Goal: Information Seeking & Learning: Understand process/instructions

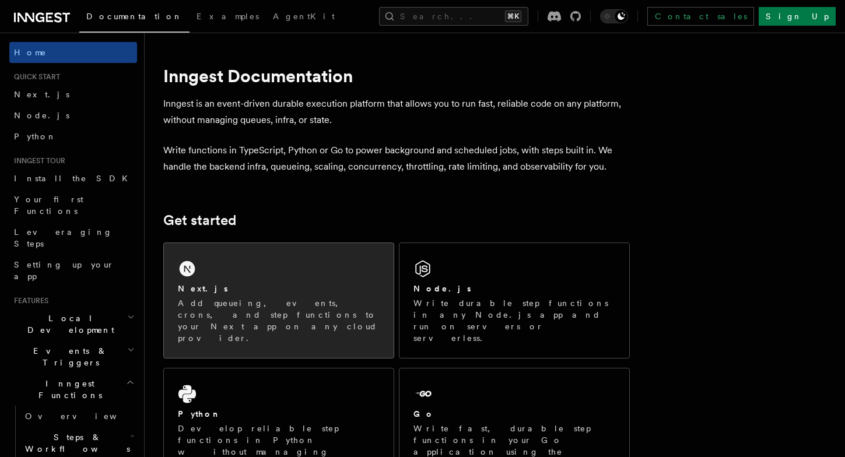
click at [358, 267] on div "Next.js Add queueing, events, crons, and step functions to your Next app on any…" at bounding box center [279, 300] width 230 height 115
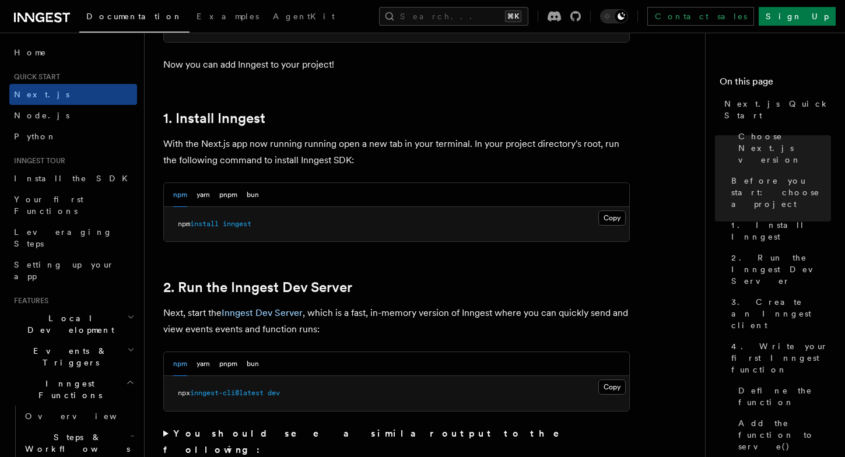
scroll to position [587, 0]
click at [227, 195] on button "pnpm" at bounding box center [228, 194] width 18 height 24
drag, startPoint x: 197, startPoint y: 222, endPoint x: 166, endPoint y: 222, distance: 30.9
click at [163, 222] on div "npm yarn pnpm bun Copy Copied pnpm add inngest" at bounding box center [396, 212] width 466 height 60
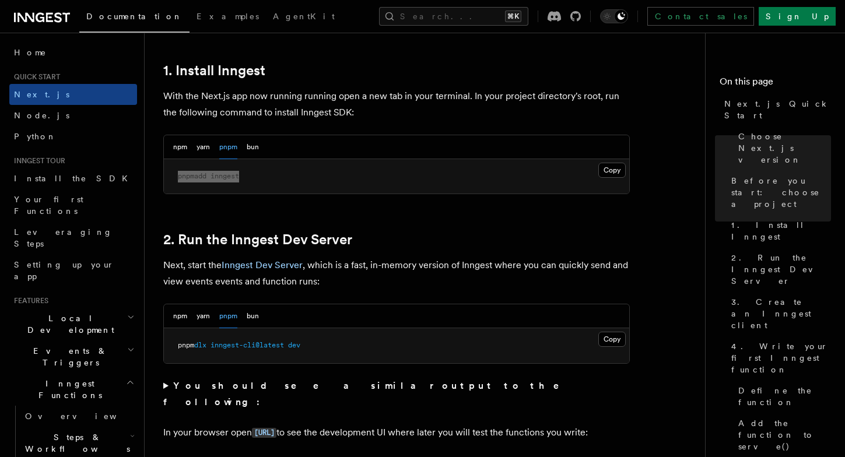
scroll to position [637, 0]
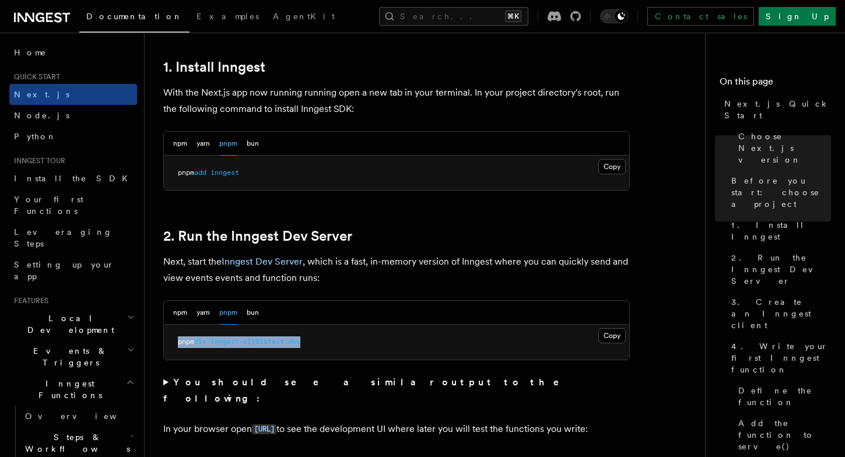
drag, startPoint x: 347, startPoint y: 344, endPoint x: 177, endPoint y: 344, distance: 170.3
click at [177, 344] on pre "pnpm dlx inngest-cli@latest dev" at bounding box center [396, 342] width 465 height 35
copy span "pnpm dlx inngest-cli@latest dev"
